Goal: Information Seeking & Learning: Learn about a topic

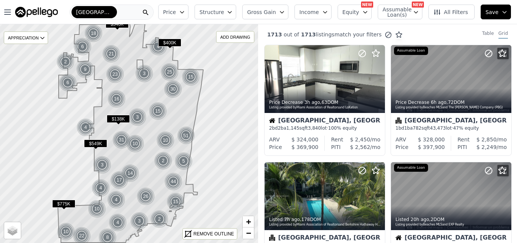
click at [122, 120] on span "$138K" at bounding box center [118, 119] width 23 height 8
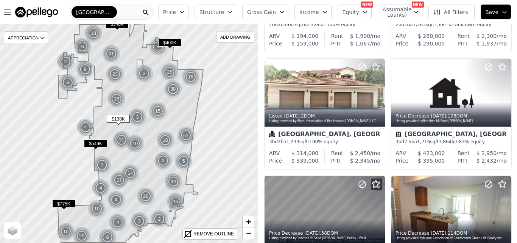
scroll to position [44, 0]
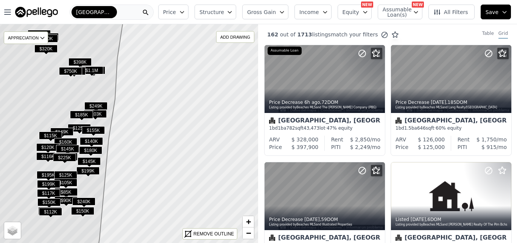
click at [69, 141] on span "$160K" at bounding box center [65, 142] width 23 height 8
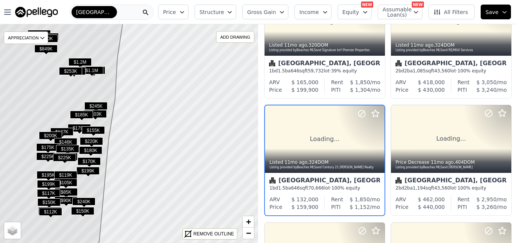
scroll to position [189, 0]
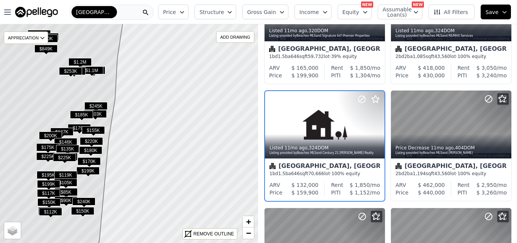
click at [463, 10] on span "All Filters" at bounding box center [451, 12] width 35 height 8
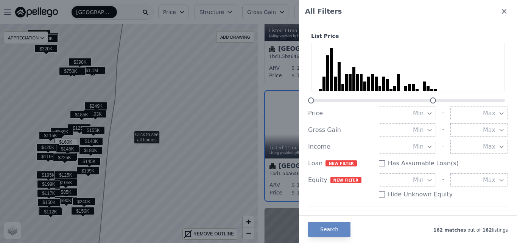
drag, startPoint x: 499, startPoint y: 97, endPoint x: 433, endPoint y: 97, distance: 65.5
click at [433, 97] on div at bounding box center [433, 100] width 6 height 6
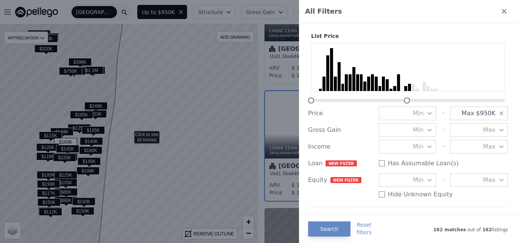
drag, startPoint x: 431, startPoint y: 101, endPoint x: 406, endPoint y: 104, distance: 25.1
click at [406, 104] on div "List Price Price Min - Max $950K Gross Gain Min - Max Income Min - Max Loan New…" at bounding box center [408, 118] width 200 height 173
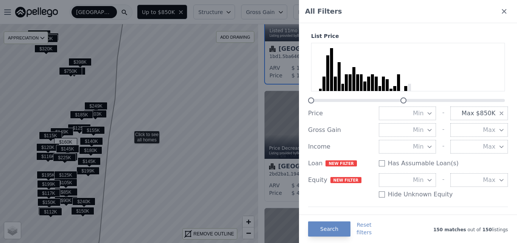
scroll to position [72, 0]
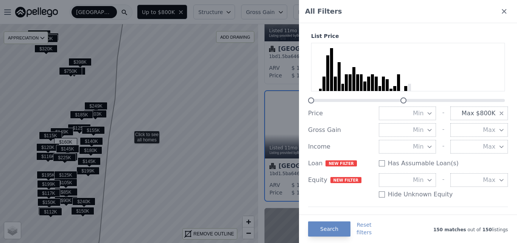
click at [404, 100] on div at bounding box center [404, 100] width 6 height 6
drag, startPoint x: 404, startPoint y: 100, endPoint x: 385, endPoint y: 98, distance: 19.4
click at [385, 98] on div at bounding box center [385, 100] width 6 height 6
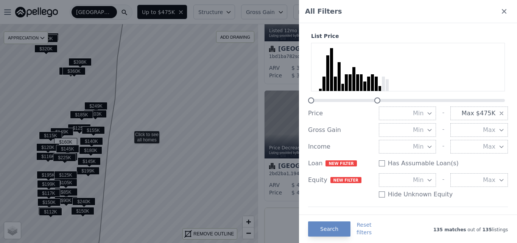
drag, startPoint x: 384, startPoint y: 98, endPoint x: 377, endPoint y: 98, distance: 6.4
click at [377, 98] on div at bounding box center [377, 100] width 6 height 6
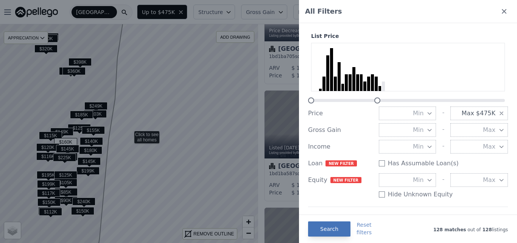
click at [342, 228] on button "Search" at bounding box center [329, 228] width 42 height 15
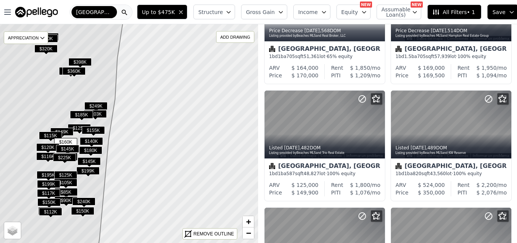
click at [232, 14] on icon "button" at bounding box center [229, 12] width 6 height 6
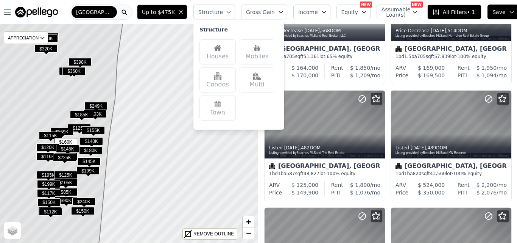
click at [219, 52] on div "Houses" at bounding box center [218, 51] width 36 height 25
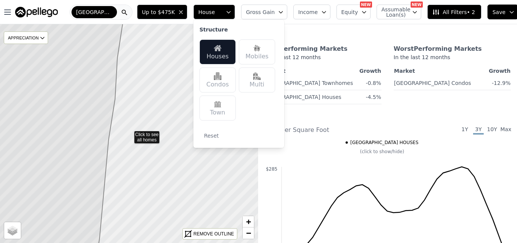
click at [304, 110] on div "Best Performing Markets In the last 12 months Market Growth [GEOGRAPHIC_DATA] T…" at bounding box center [387, 74] width 247 height 72
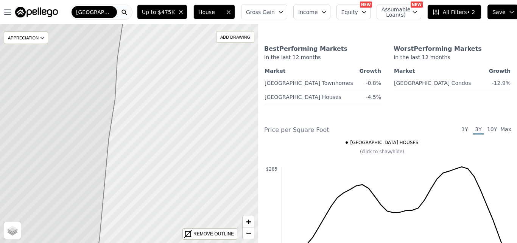
click at [385, 145] on span "[GEOGRAPHIC_DATA] HOUSES" at bounding box center [384, 142] width 68 height 6
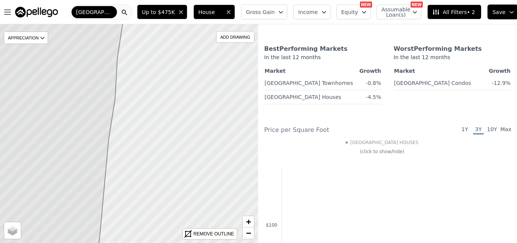
click at [114, 15] on div "[GEOGRAPHIC_DATA]" at bounding box center [94, 12] width 45 height 12
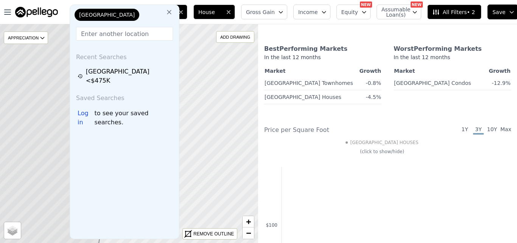
click at [122, 33] on input "text" at bounding box center [124, 34] width 97 height 14
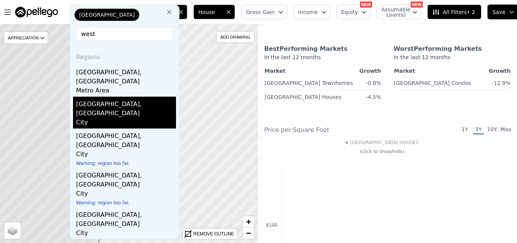
type input "west"
click at [104, 98] on div "[GEOGRAPHIC_DATA], [GEOGRAPHIC_DATA]" at bounding box center [126, 107] width 100 height 21
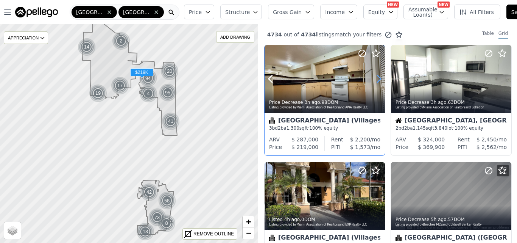
click at [375, 78] on icon at bounding box center [379, 79] width 12 height 12
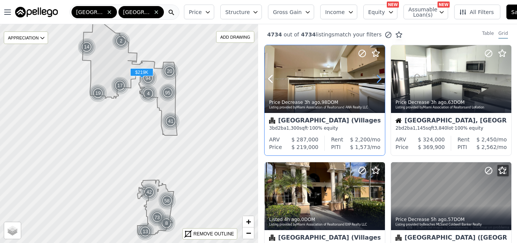
click at [375, 78] on icon at bounding box center [379, 79] width 12 height 12
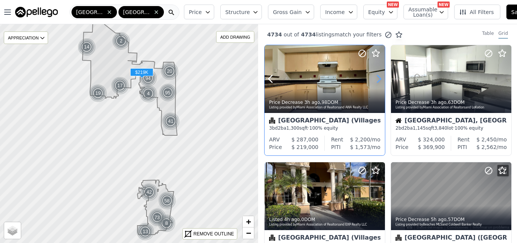
click at [375, 78] on icon at bounding box center [379, 79] width 12 height 12
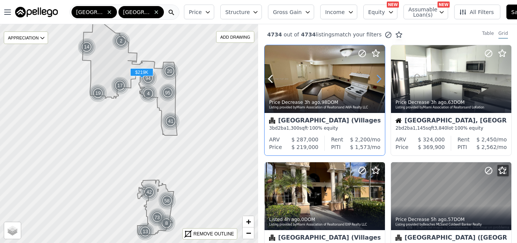
click at [375, 78] on icon at bounding box center [379, 79] width 12 height 12
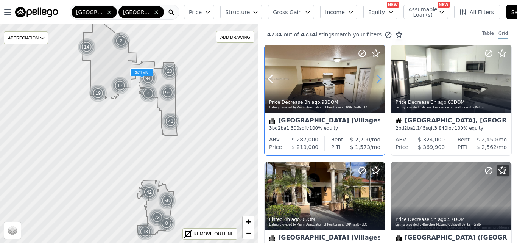
click at [375, 78] on icon at bounding box center [379, 79] width 12 height 12
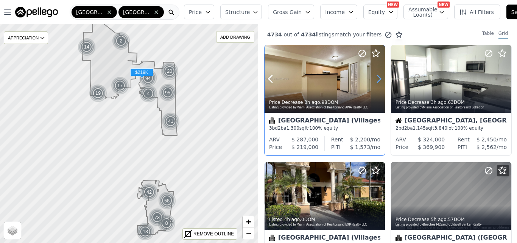
click at [375, 78] on icon at bounding box center [379, 79] width 12 height 12
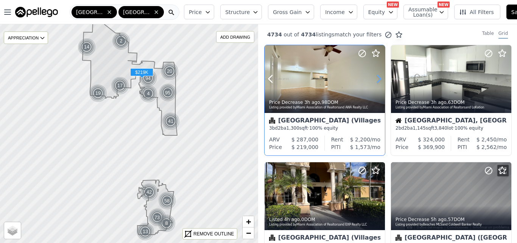
click at [375, 78] on icon at bounding box center [379, 79] width 12 height 12
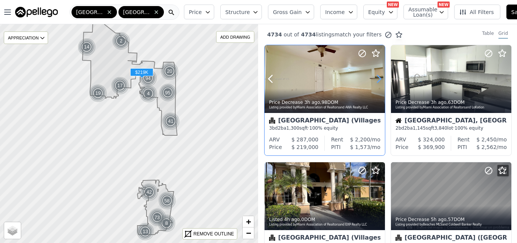
click at [375, 78] on icon at bounding box center [379, 79] width 12 height 12
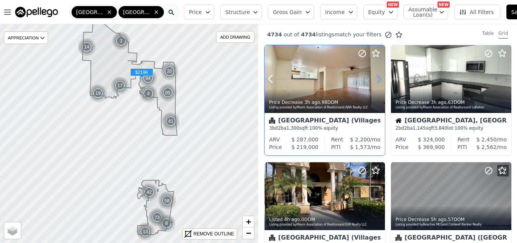
click at [375, 78] on icon at bounding box center [379, 79] width 12 height 12
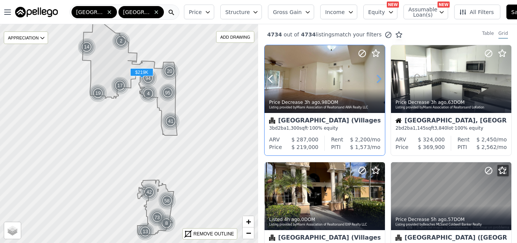
click at [375, 78] on icon at bounding box center [379, 79] width 12 height 12
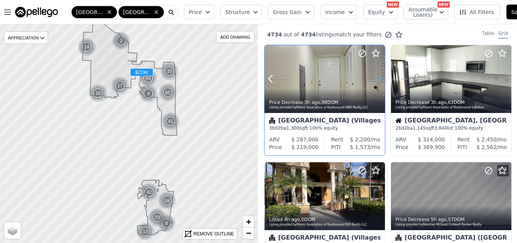
click at [375, 78] on icon at bounding box center [379, 79] width 12 height 12
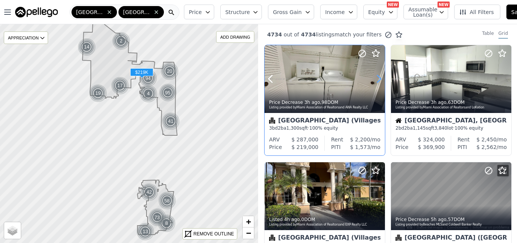
click at [375, 78] on icon at bounding box center [379, 79] width 12 height 12
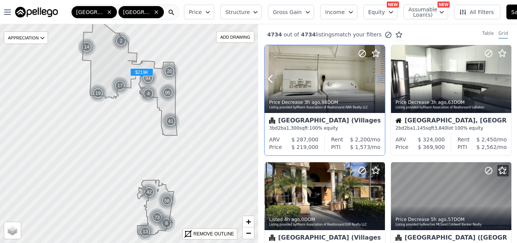
click at [375, 78] on icon at bounding box center [379, 79] width 12 height 12
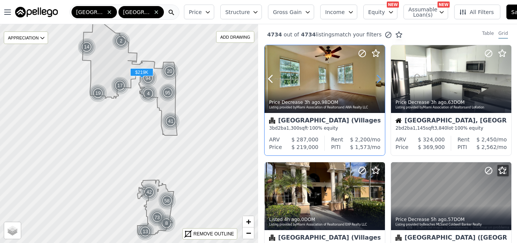
click at [375, 78] on icon at bounding box center [379, 79] width 12 height 12
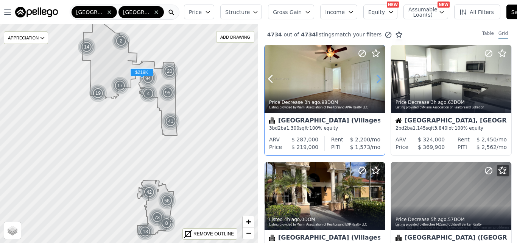
click at [375, 78] on icon at bounding box center [379, 79] width 12 height 12
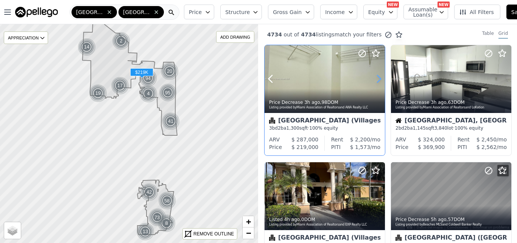
click at [375, 78] on icon at bounding box center [379, 79] width 12 height 12
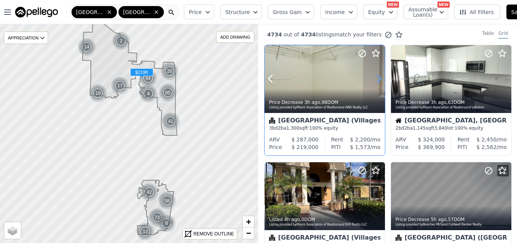
click at [375, 78] on icon at bounding box center [379, 79] width 12 height 12
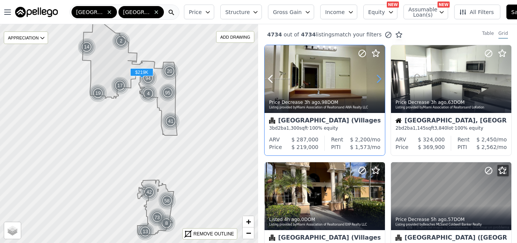
click at [375, 78] on icon at bounding box center [379, 79] width 12 height 12
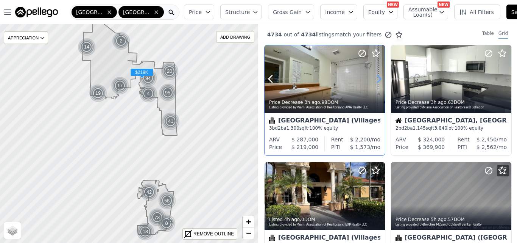
click at [375, 78] on icon at bounding box center [379, 79] width 12 height 12
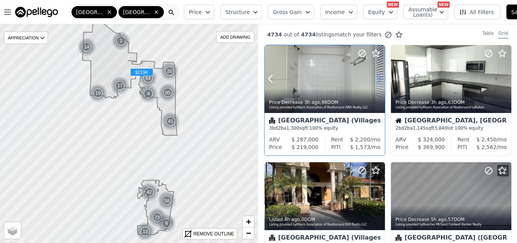
click at [375, 78] on icon at bounding box center [379, 79] width 12 height 12
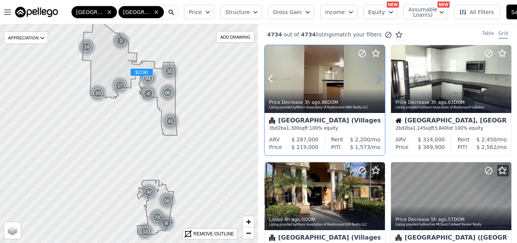
click at [375, 78] on icon at bounding box center [379, 79] width 12 height 12
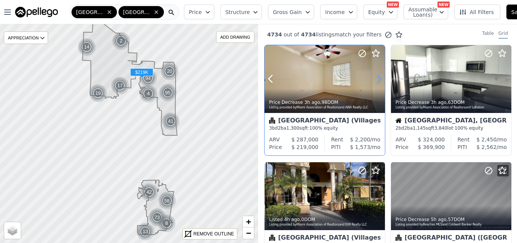
click at [375, 78] on icon at bounding box center [379, 79] width 12 height 12
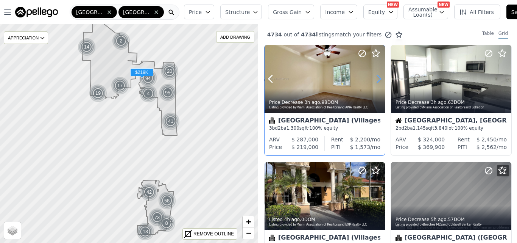
click at [375, 78] on icon at bounding box center [379, 79] width 12 height 12
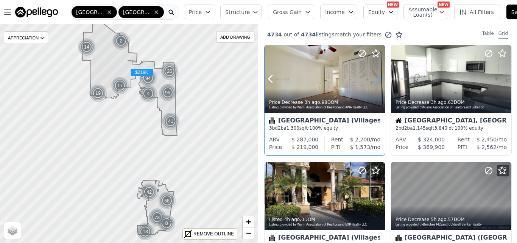
click at [375, 78] on icon at bounding box center [379, 79] width 12 height 12
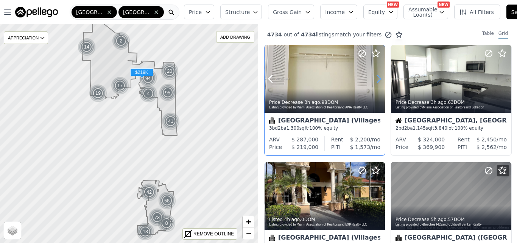
click at [375, 78] on icon at bounding box center [379, 79] width 12 height 12
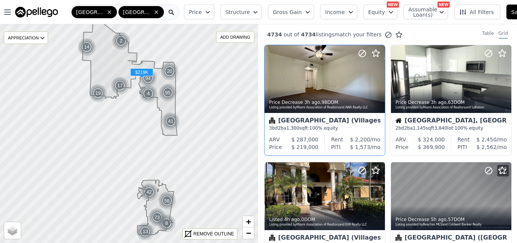
click at [343, 119] on div "[GEOGRAPHIC_DATA] (Villages Of [GEOGRAPHIC_DATA])" at bounding box center [324, 121] width 111 height 8
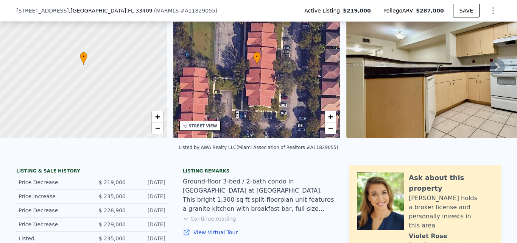
scroll to position [3, 0]
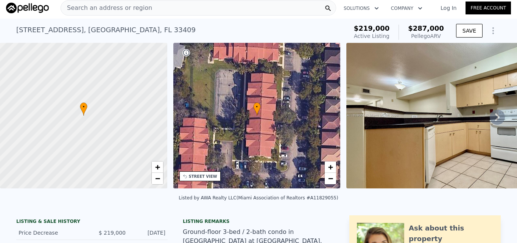
click at [495, 125] on icon at bounding box center [497, 116] width 15 height 15
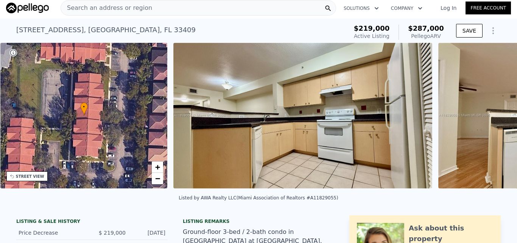
scroll to position [0, 176]
click at [494, 122] on icon at bounding box center [497, 116] width 15 height 15
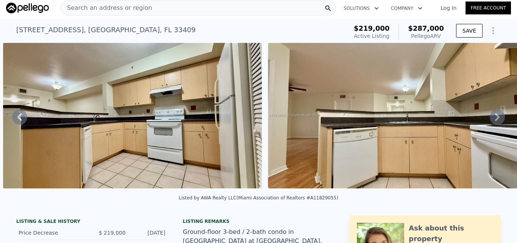
click at [494, 122] on icon at bounding box center [497, 116] width 15 height 15
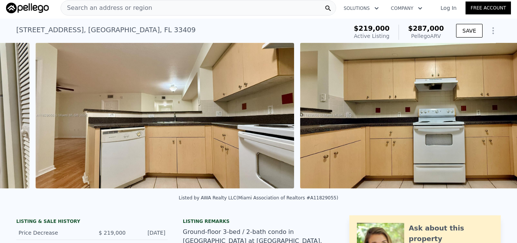
scroll to position [0, 611]
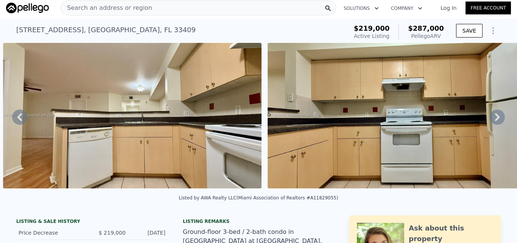
click at [493, 117] on icon at bounding box center [497, 116] width 15 height 15
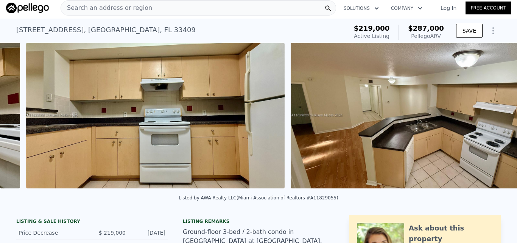
scroll to position [0, 876]
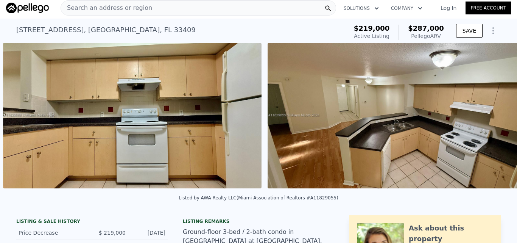
click at [493, 117] on img at bounding box center [397, 115] width 259 height 145
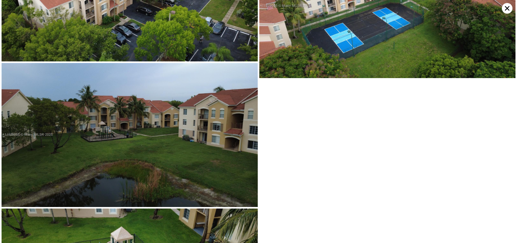
scroll to position [5940, 0]
